Goal: Task Accomplishment & Management: Use online tool/utility

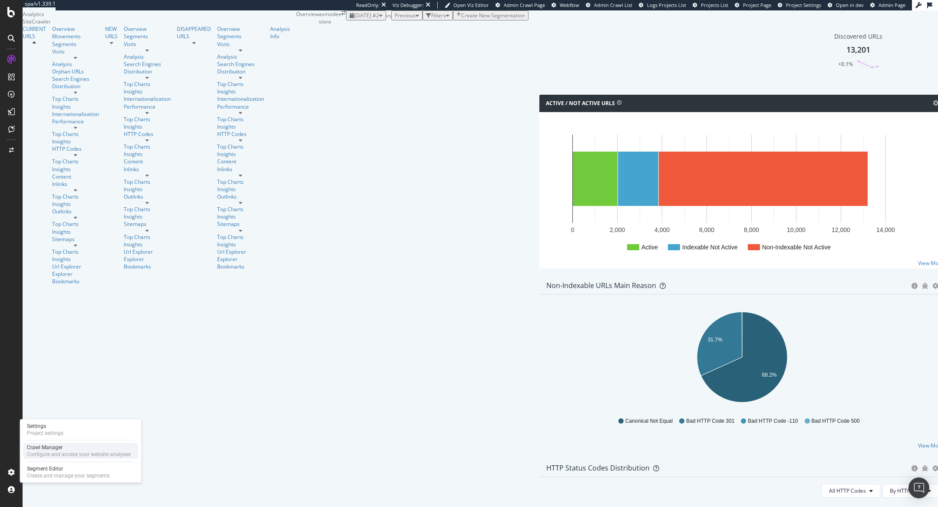
click at [36, 453] on div "Configure and access your website analyses" at bounding box center [79, 454] width 104 height 7
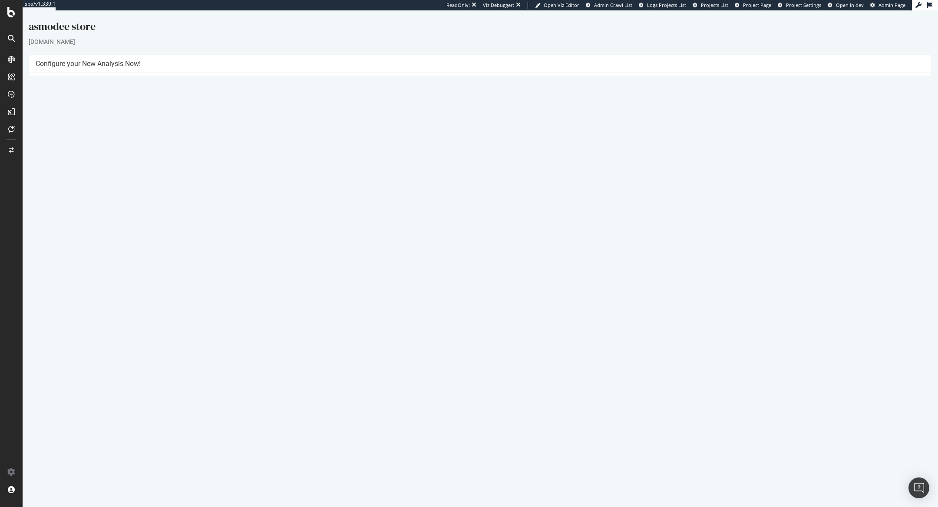
click at [469, 213] on button "Yes! Start Now" at bounding box center [470, 215] width 54 height 14
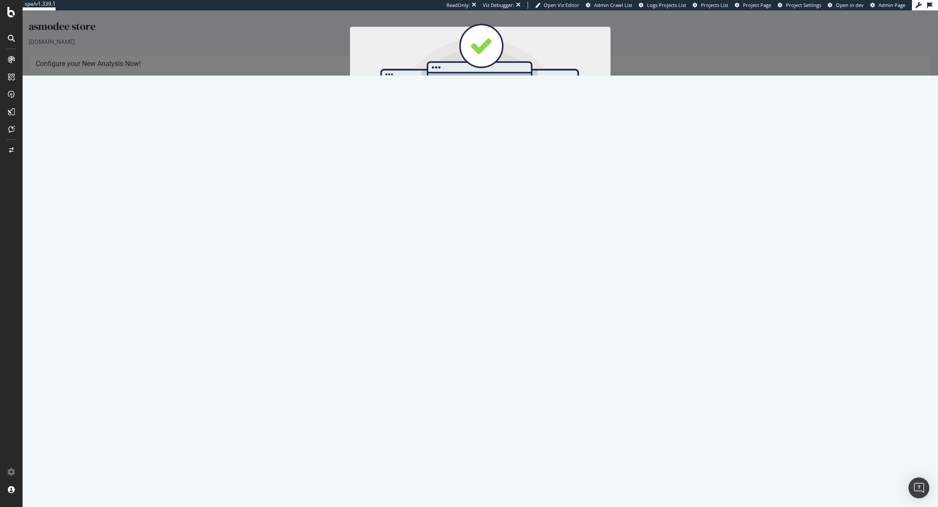
click at [509, 154] on button "Start Now" at bounding box center [496, 154] width 38 height 15
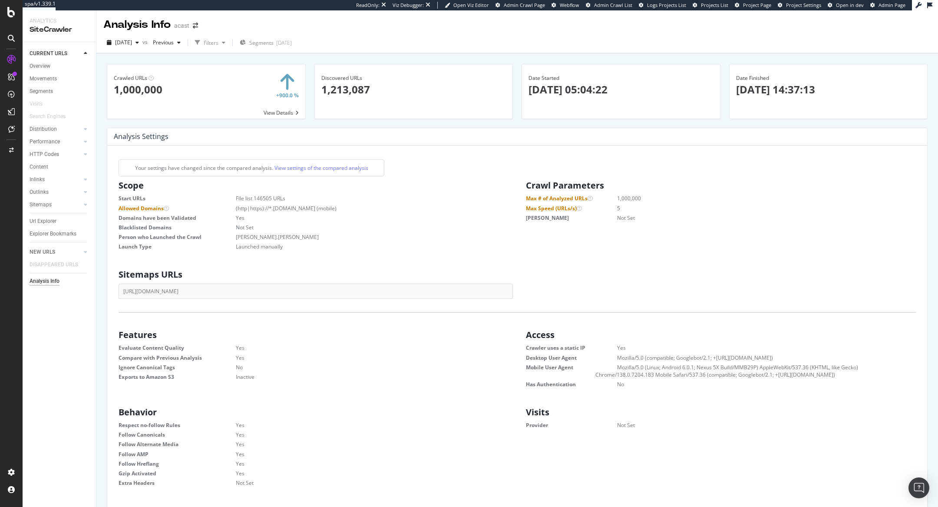
scroll to position [139, 393]
